Goal: Information Seeking & Learning: Check status

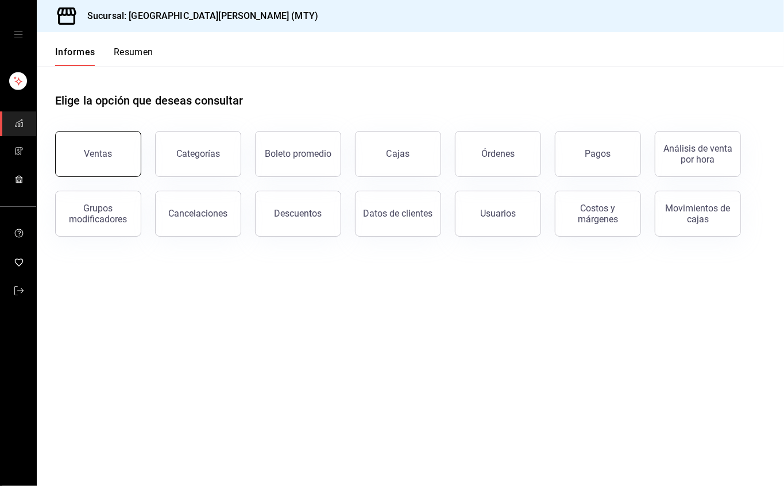
click at [109, 145] on button "Ventas" at bounding box center [98, 154] width 86 height 46
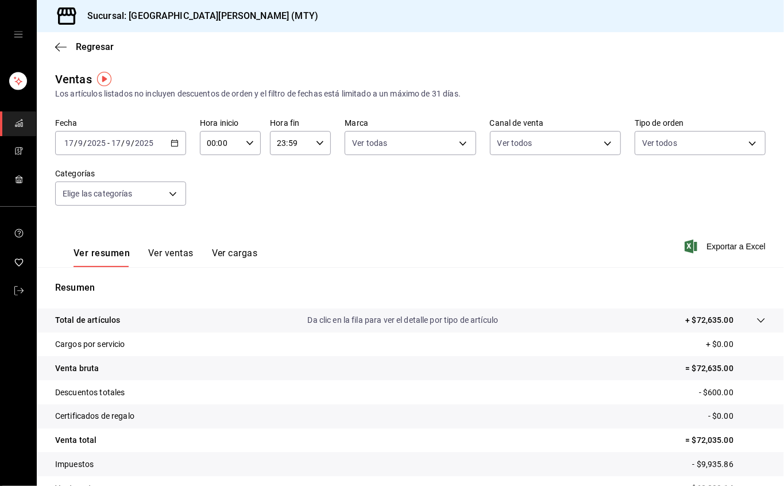
click at [292, 143] on input "23:59" at bounding box center [290, 142] width 41 height 23
click at [286, 221] on span "17" at bounding box center [281, 224] width 11 height 9
type input "17:59"
click at [449, 206] on div at bounding box center [392, 243] width 784 height 486
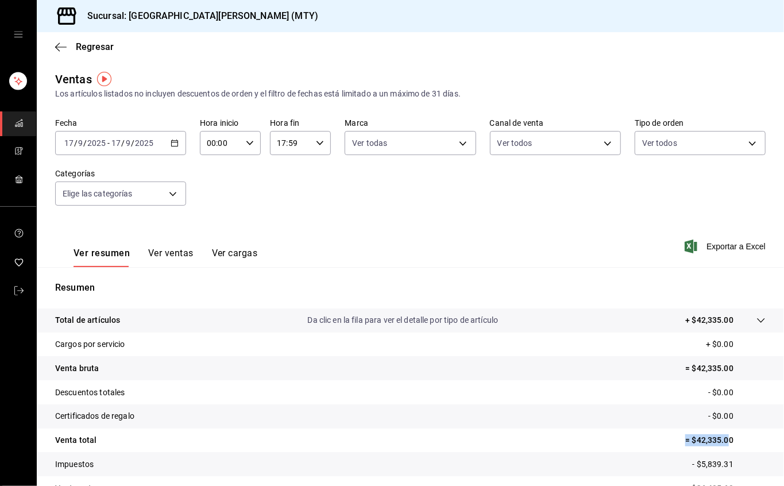
drag, startPoint x: 672, startPoint y: 444, endPoint x: 696, endPoint y: 441, distance: 24.2
click at [712, 441] on font "= $42,335.00" at bounding box center [709, 439] width 48 height 9
click at [667, 441] on tr "Venta total = $42,335.00" at bounding box center [410, 440] width 747 height 24
drag, startPoint x: 680, startPoint y: 441, endPoint x: 666, endPoint y: 432, distance: 16.2
click at [666, 432] on tr "Venta total = $42,335.00" at bounding box center [410, 440] width 747 height 24
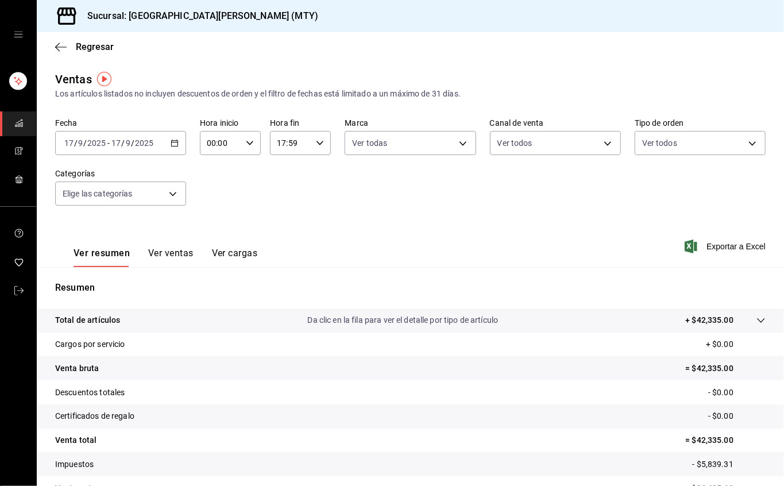
click at [518, 217] on div "Fecha [DATE] [DATE] - [DATE] [DATE] Hora inicio 00:00 Hora inicio Hora fin 17:5…" at bounding box center [410, 168] width 710 height 101
